Goal: Information Seeking & Learning: Learn about a topic

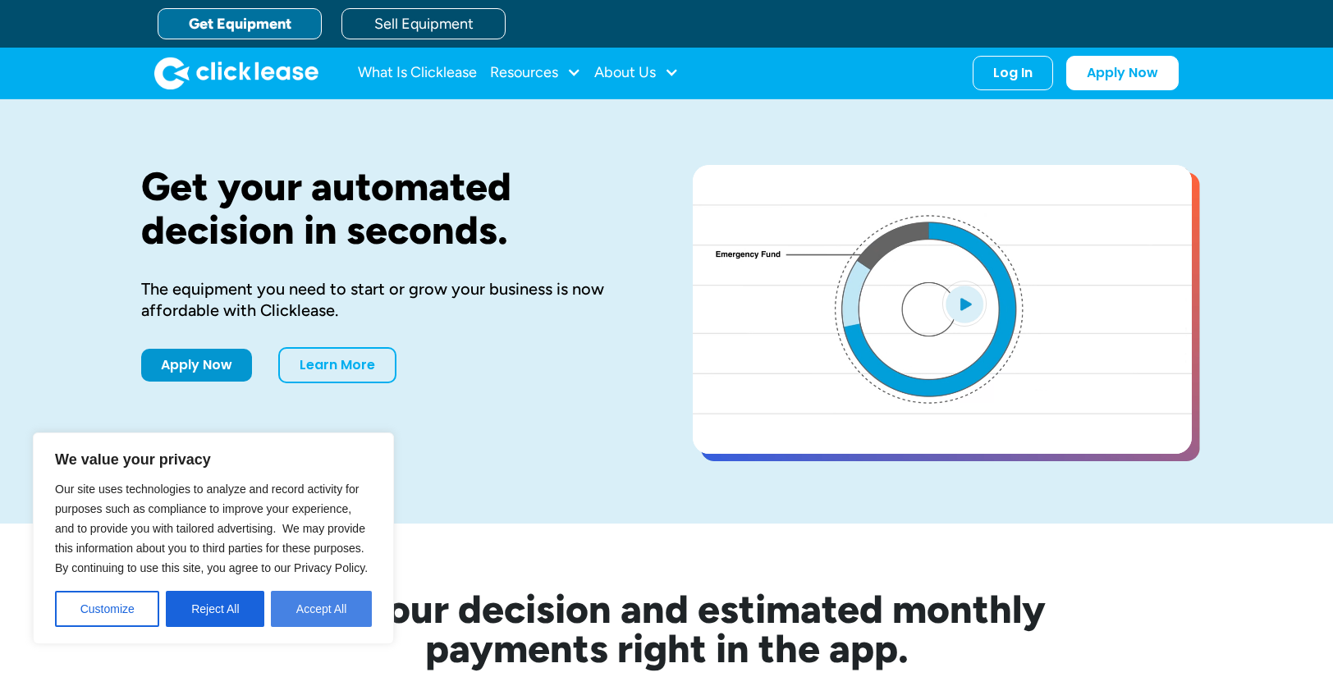
click at [353, 616] on button "Accept All" at bounding box center [321, 609] width 101 height 36
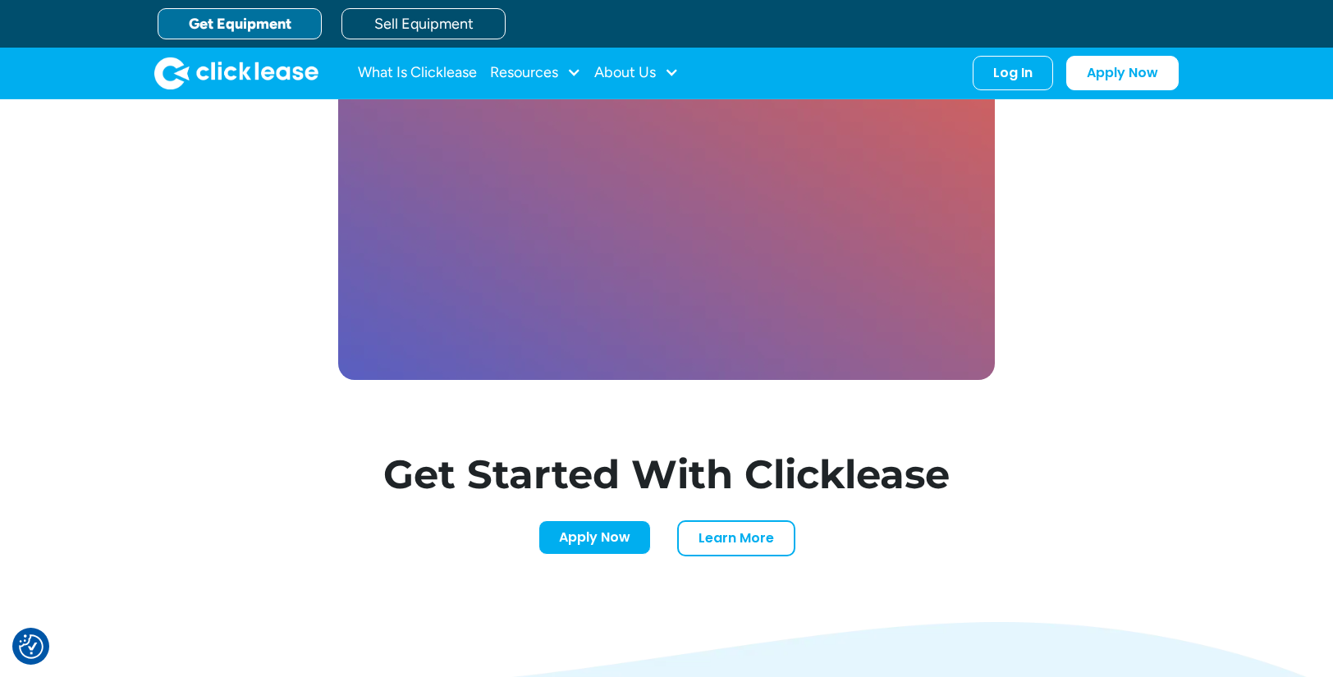
scroll to position [4663, 0]
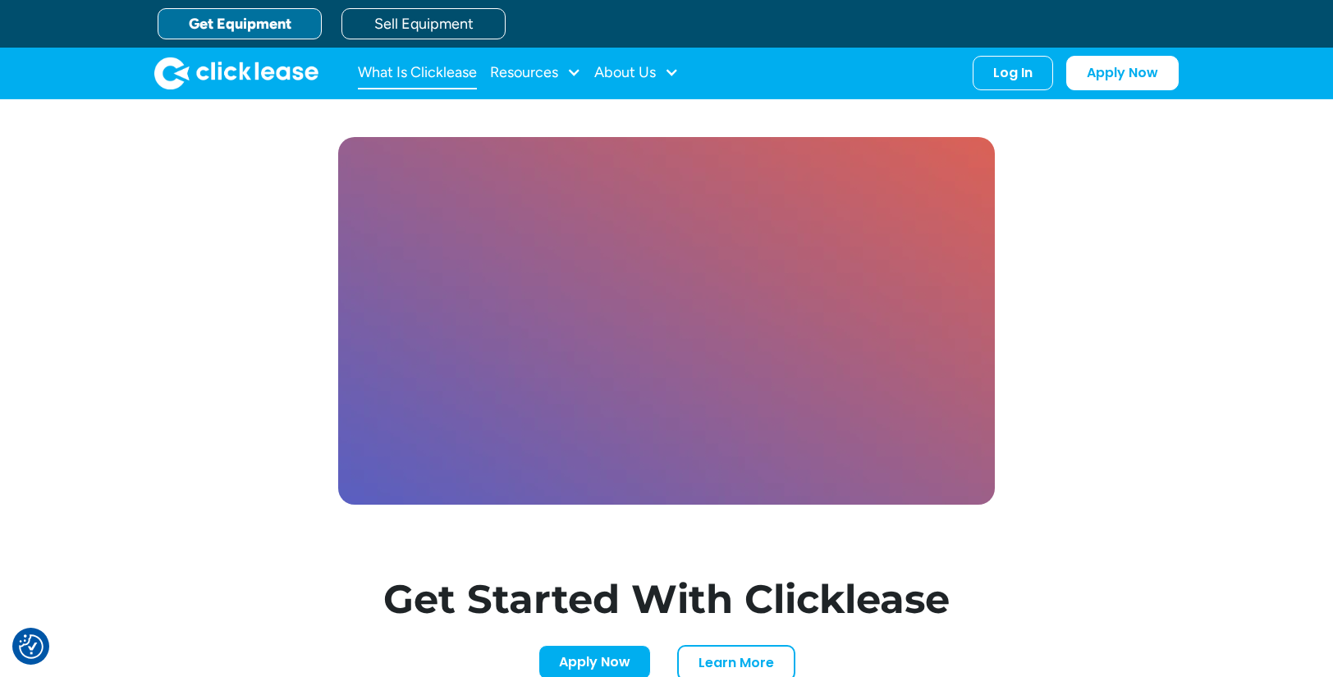
click at [424, 79] on link "What Is Clicklease" at bounding box center [417, 73] width 119 height 33
